Goal: Information Seeking & Learning: Learn about a topic

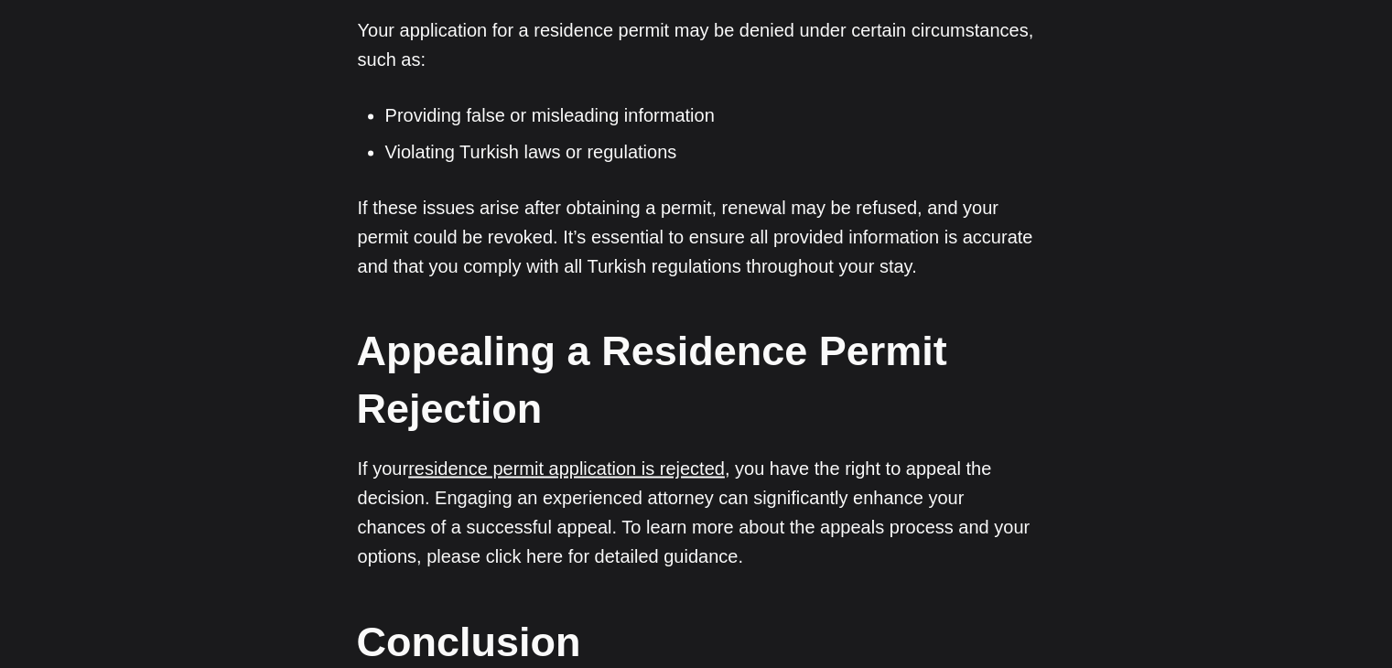
scroll to position [2928, 0]
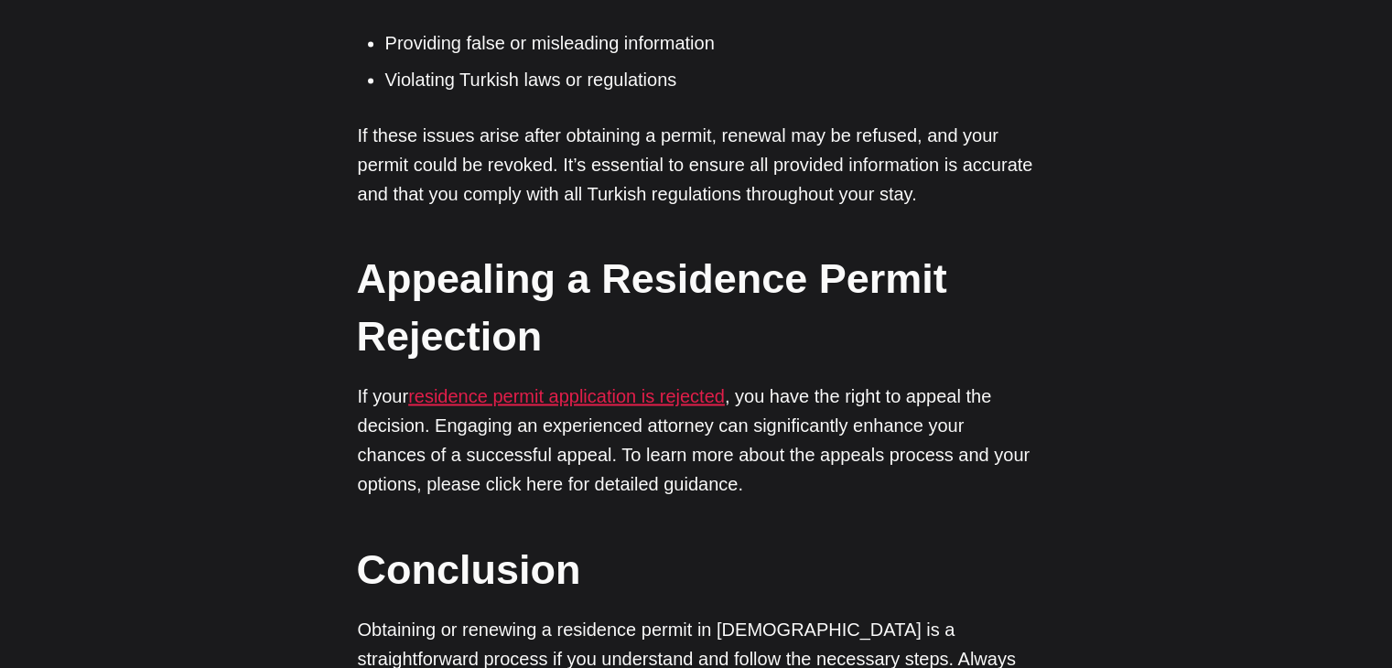
click at [554, 400] on link "residence permit application is rejected" at bounding box center [566, 396] width 317 height 20
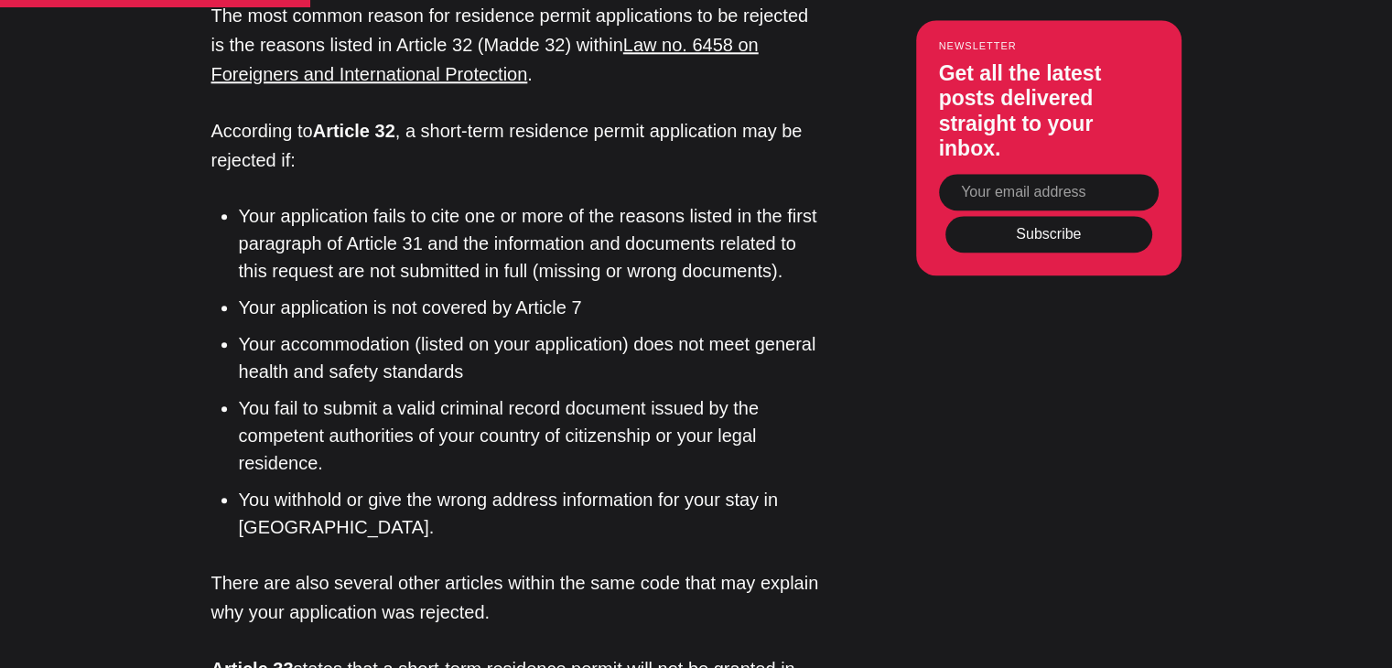
scroll to position [2013, 0]
